Goal: Task Accomplishment & Management: Use online tool/utility

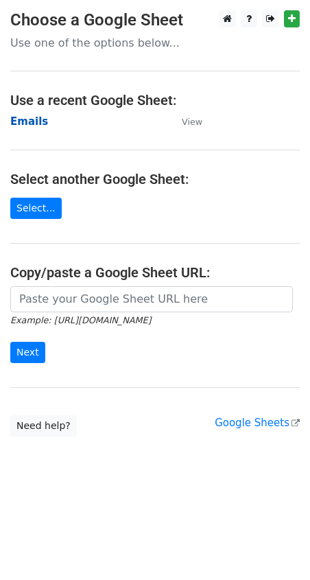
click at [19, 119] on strong "Emails" at bounding box center [29, 121] width 38 height 12
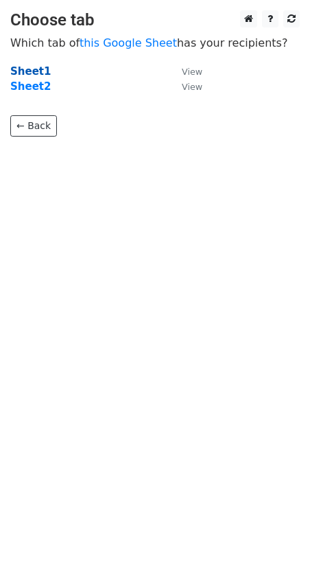
click at [36, 70] on strong "Sheet1" at bounding box center [30, 71] width 41 height 12
